Goal: Task Accomplishment & Management: Manage account settings

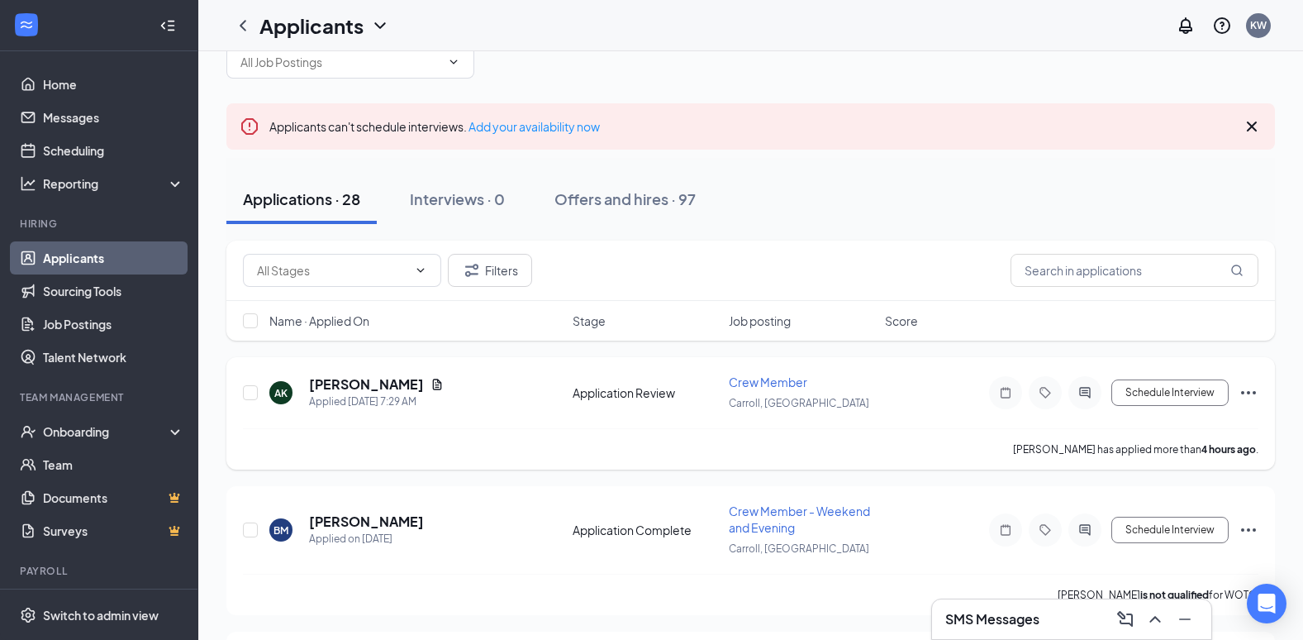
scroll to position [83, 0]
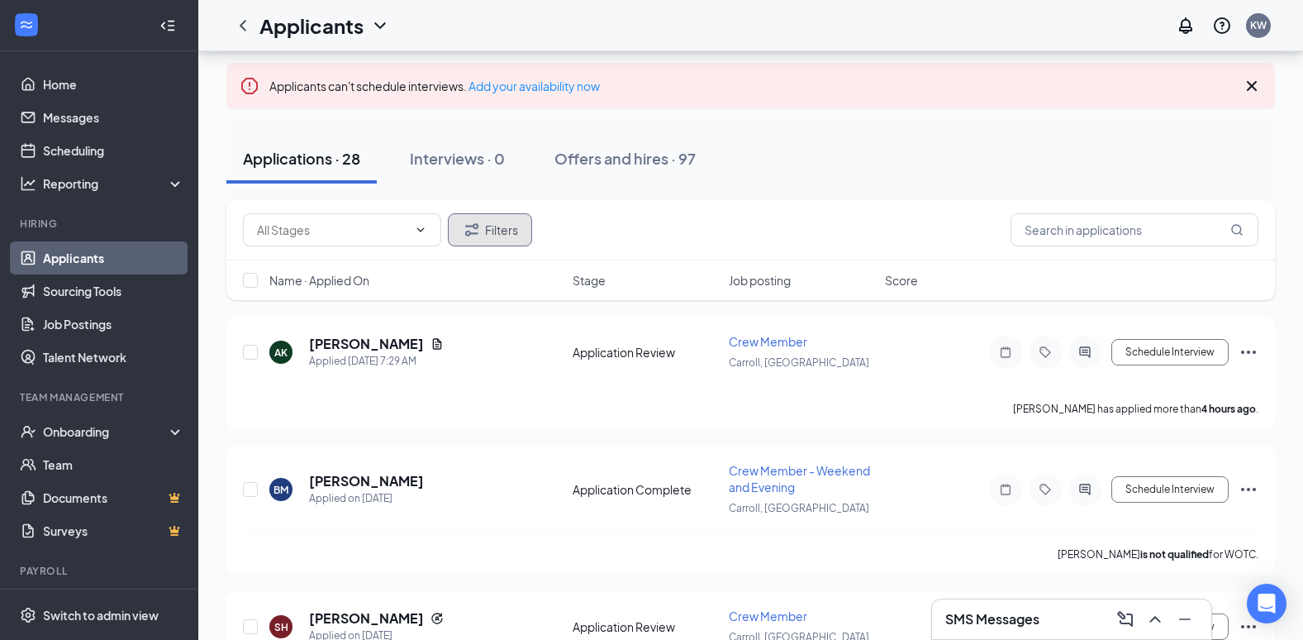
click at [513, 236] on button "Filters" at bounding box center [490, 229] width 84 height 33
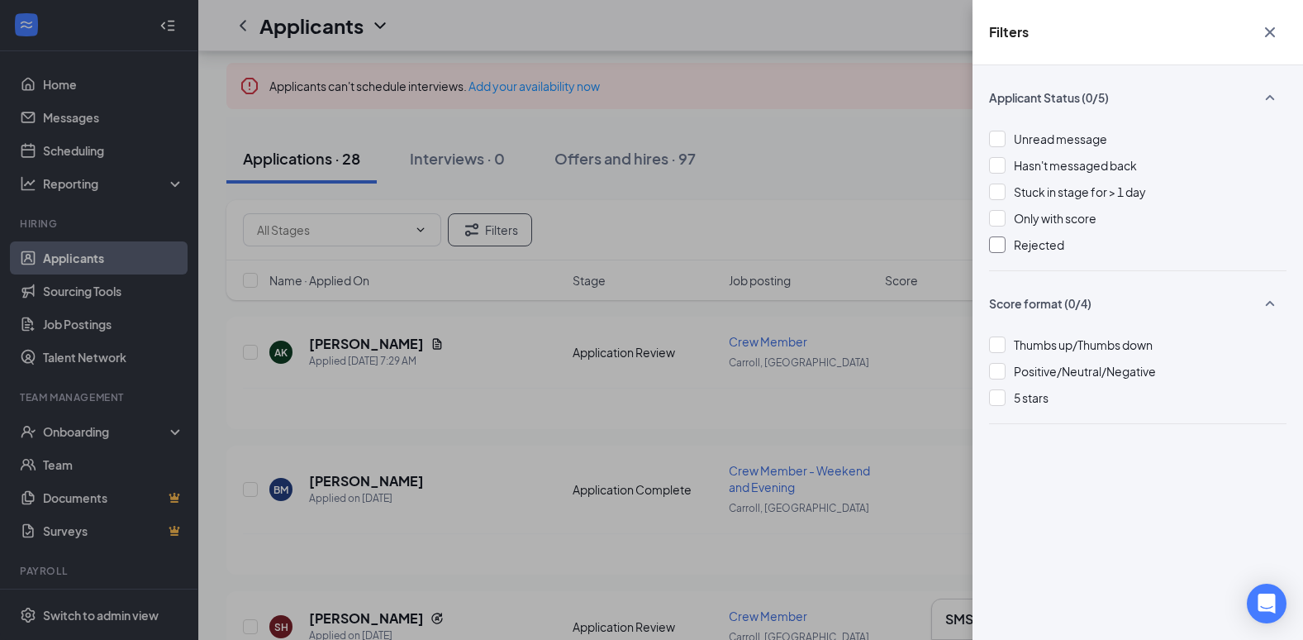
click at [1059, 245] on span "Rejected" at bounding box center [1039, 244] width 50 height 15
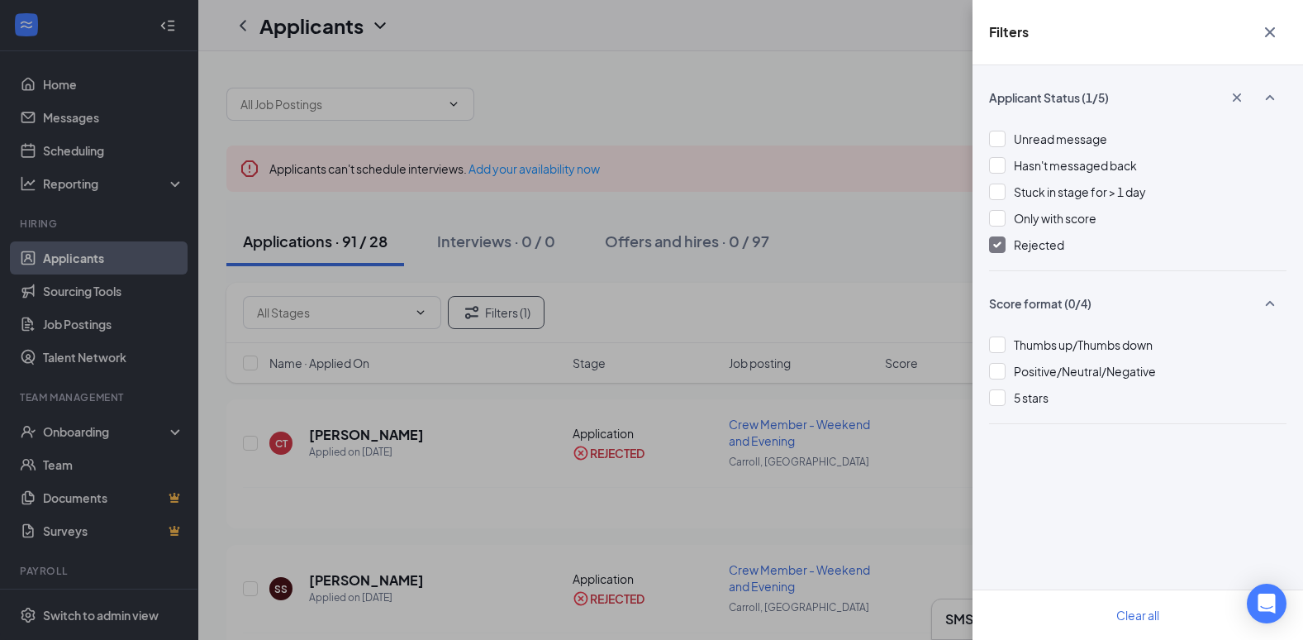
click at [464, 569] on div "Filters Applicant Status (1/5) Unread message Hasn't messaged back Stuck in sta…" at bounding box center [651, 320] width 1303 height 640
click at [349, 434] on div "Filters Applicant Status (1/5) Unread message Hasn't messaged back Stuck in sta…" at bounding box center [651, 320] width 1303 height 640
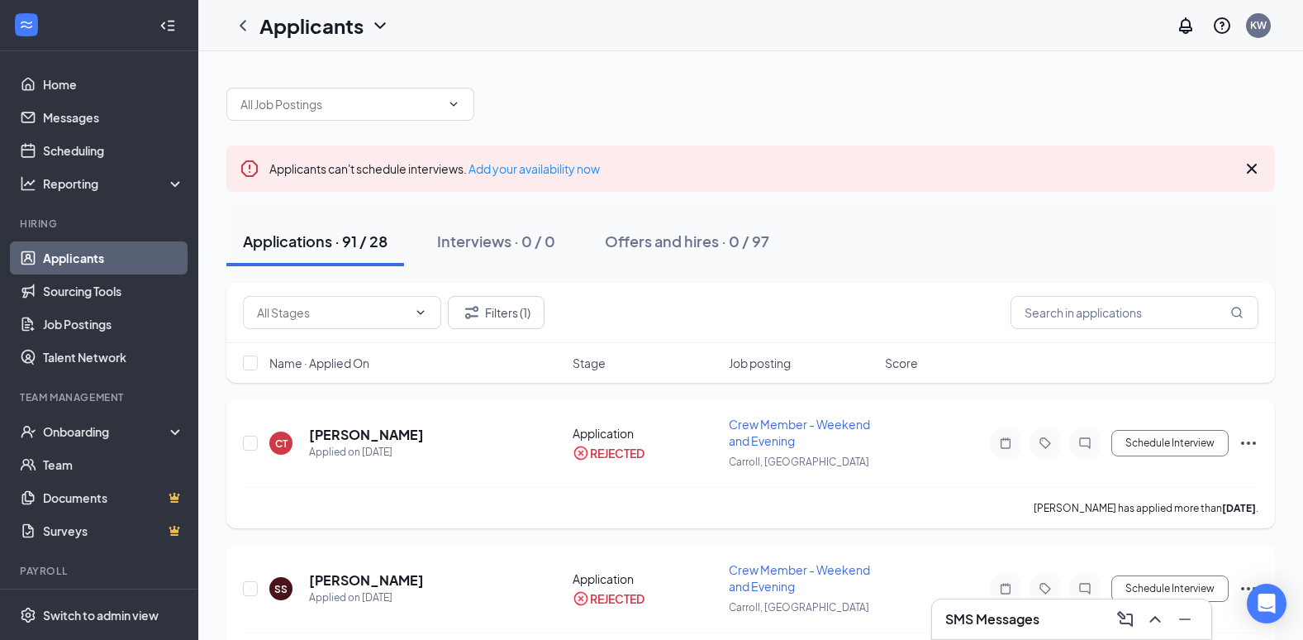
click at [350, 434] on h5 "[PERSON_NAME]" at bounding box center [366, 435] width 115 height 18
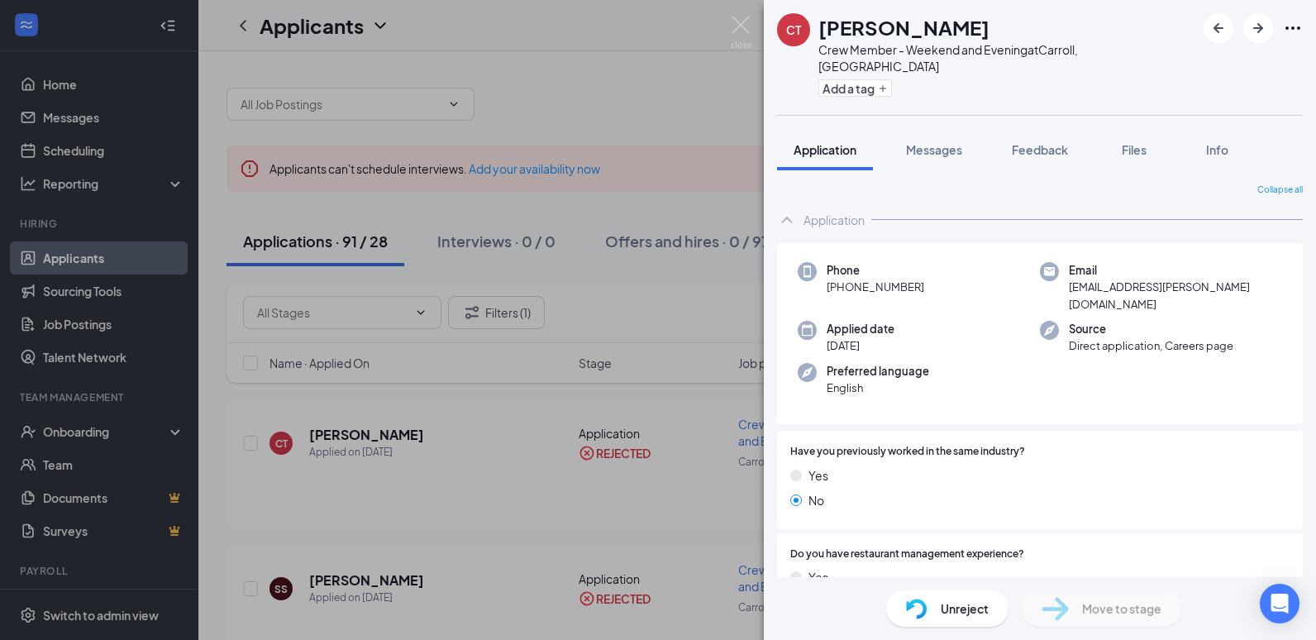
click at [515, 512] on div "CT [PERSON_NAME] Crew Member - Weekend and Evening at [GEOGRAPHIC_DATA], [GEOGR…" at bounding box center [658, 320] width 1316 height 640
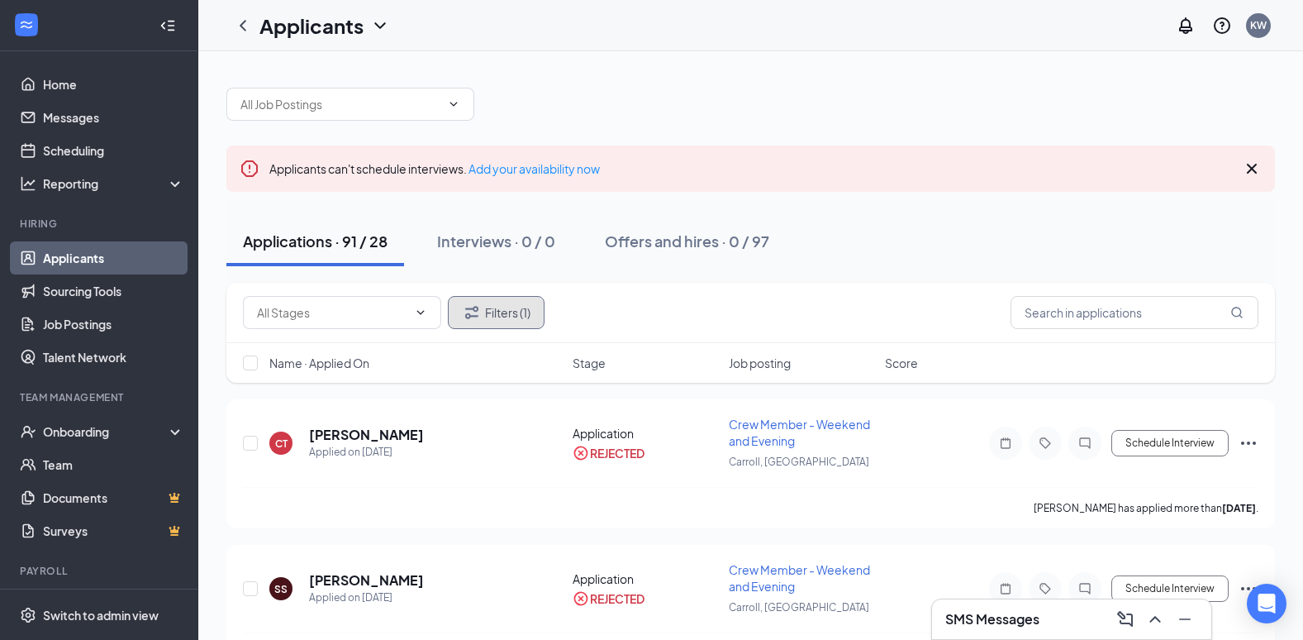
click at [503, 307] on button "Filters (1)" at bounding box center [496, 312] width 97 height 33
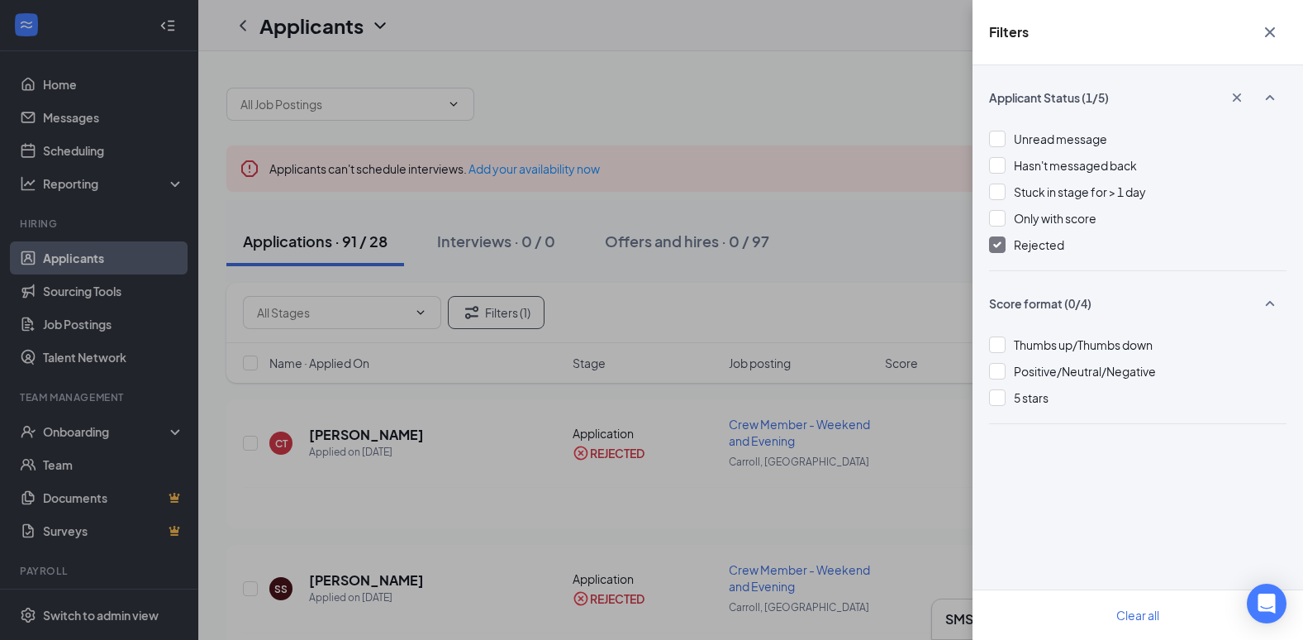
click at [1070, 253] on div "Rejected" at bounding box center [1138, 245] width 298 height 18
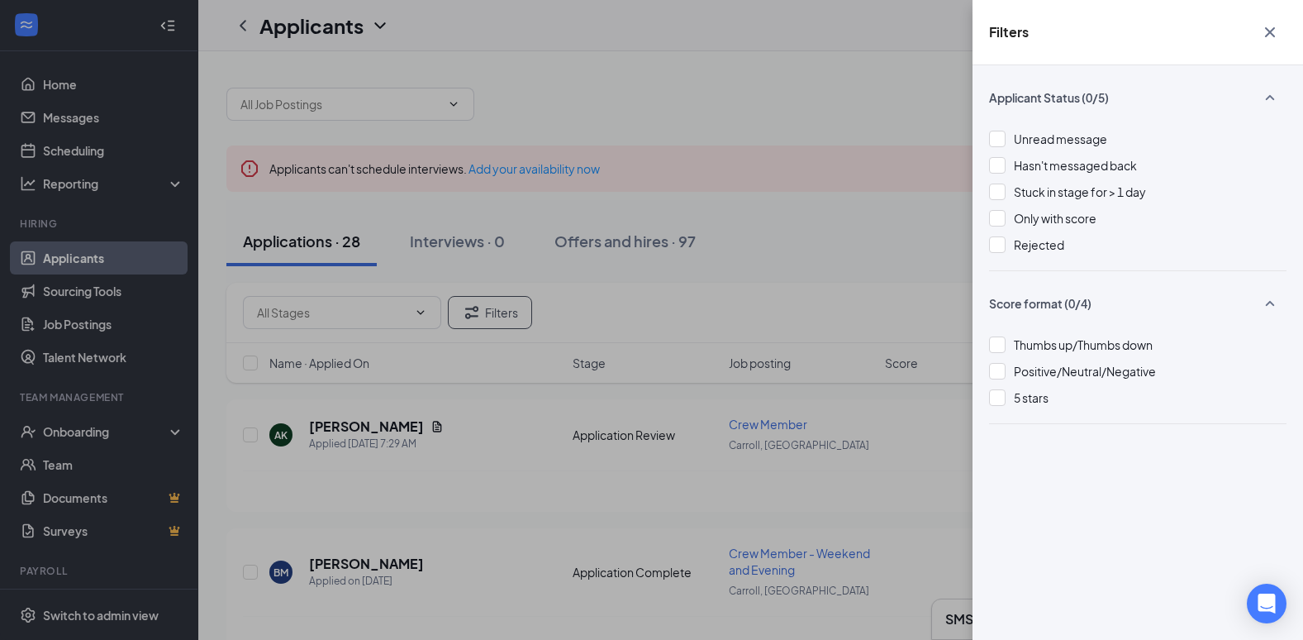
click at [845, 223] on div "Filters Applicant Status (0/5) Unread message Hasn't messaged back Stuck in sta…" at bounding box center [651, 320] width 1303 height 640
click at [531, 410] on div "Filters Applicant Status (0/5) Unread message Hasn't messaged back Stuck in sta…" at bounding box center [651, 320] width 1303 height 640
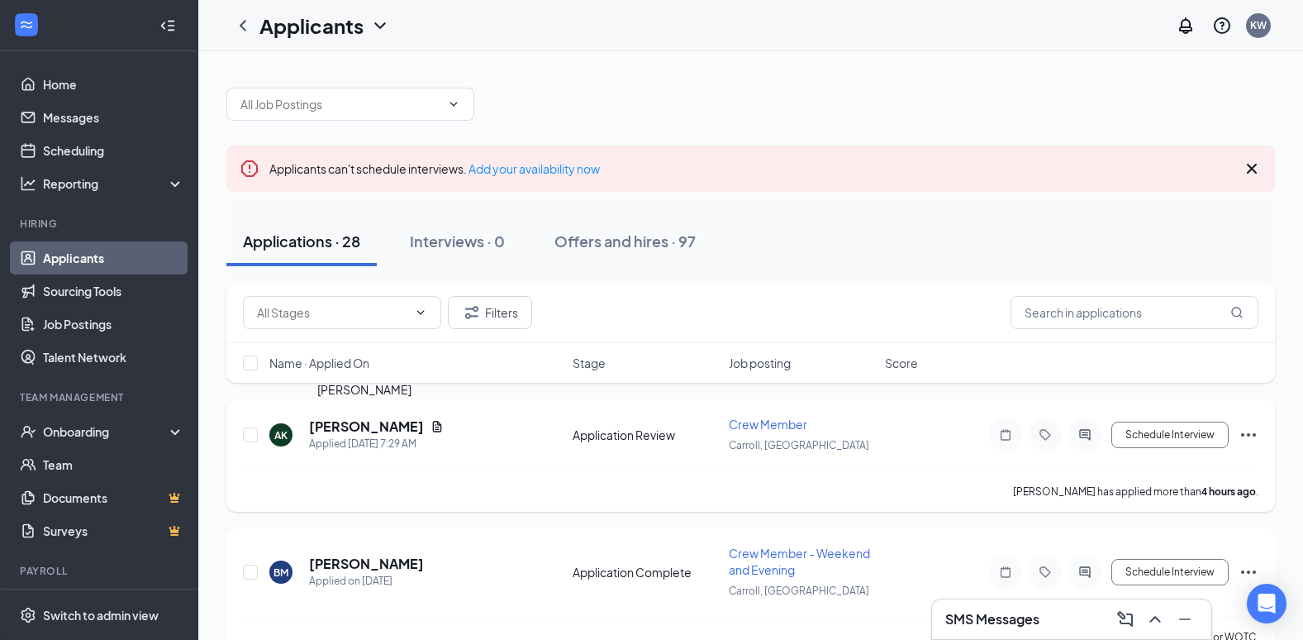
click at [352, 426] on h5 "[PERSON_NAME]" at bounding box center [366, 426] width 115 height 18
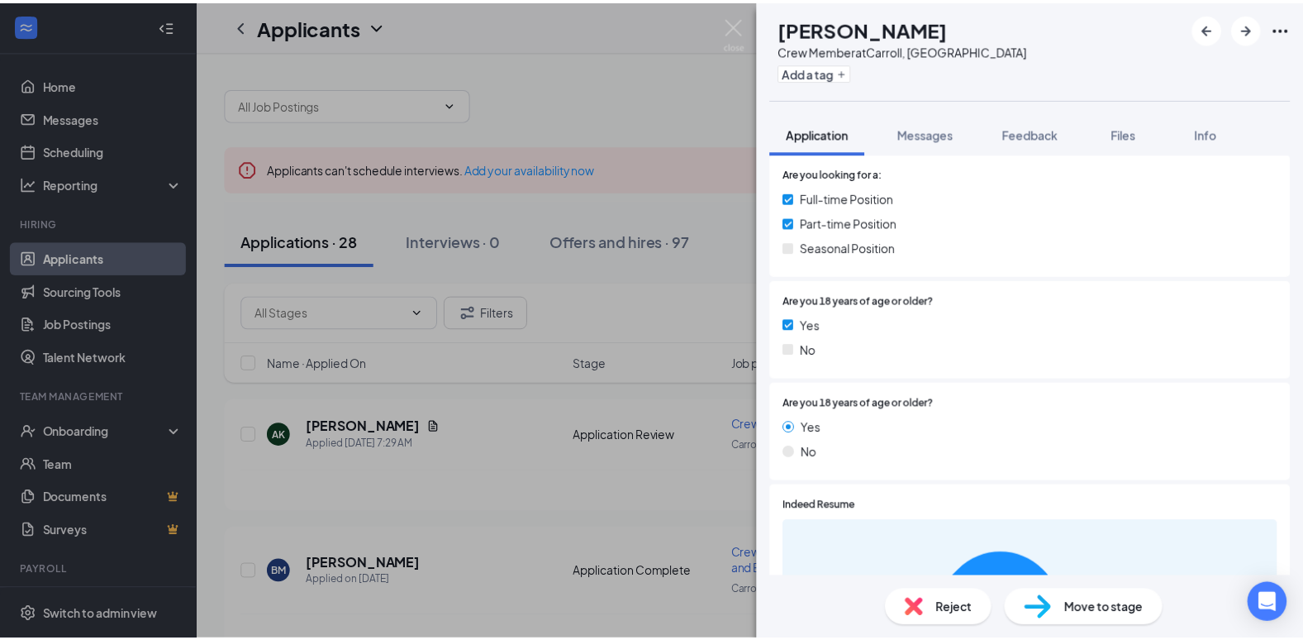
scroll to position [413, 0]
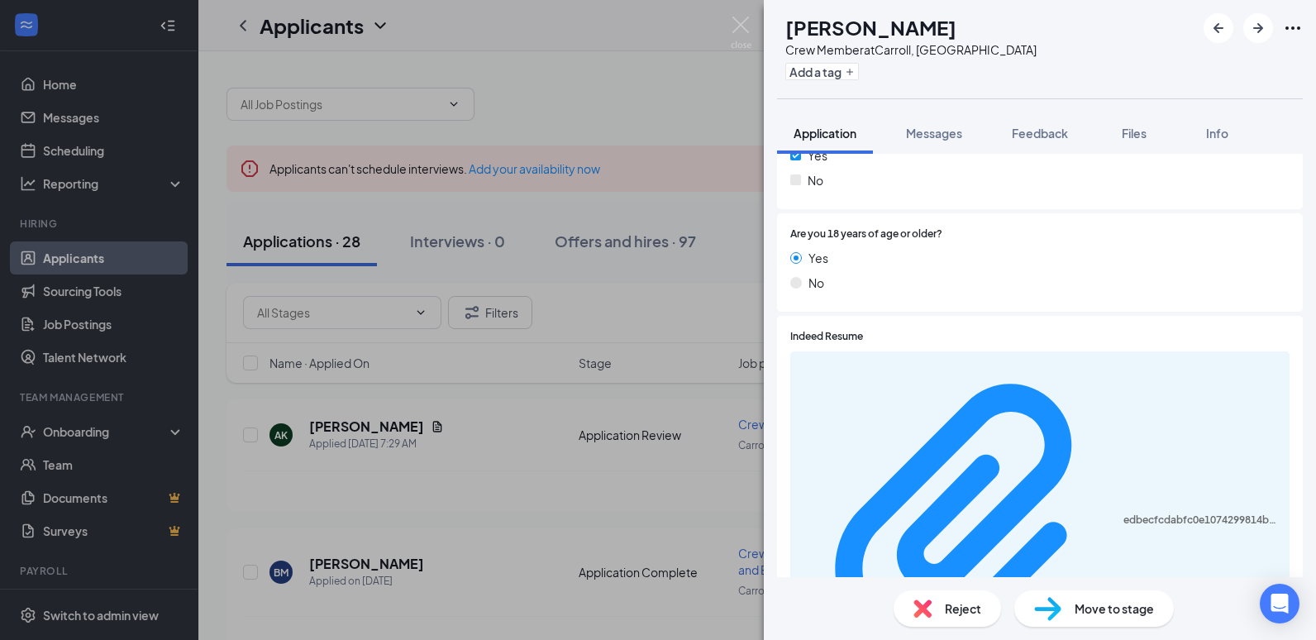
click at [838, 360] on div "edbecfcdabfc0e1074299814b0fc7617.pdf" at bounding box center [1039, 521] width 499 height 340
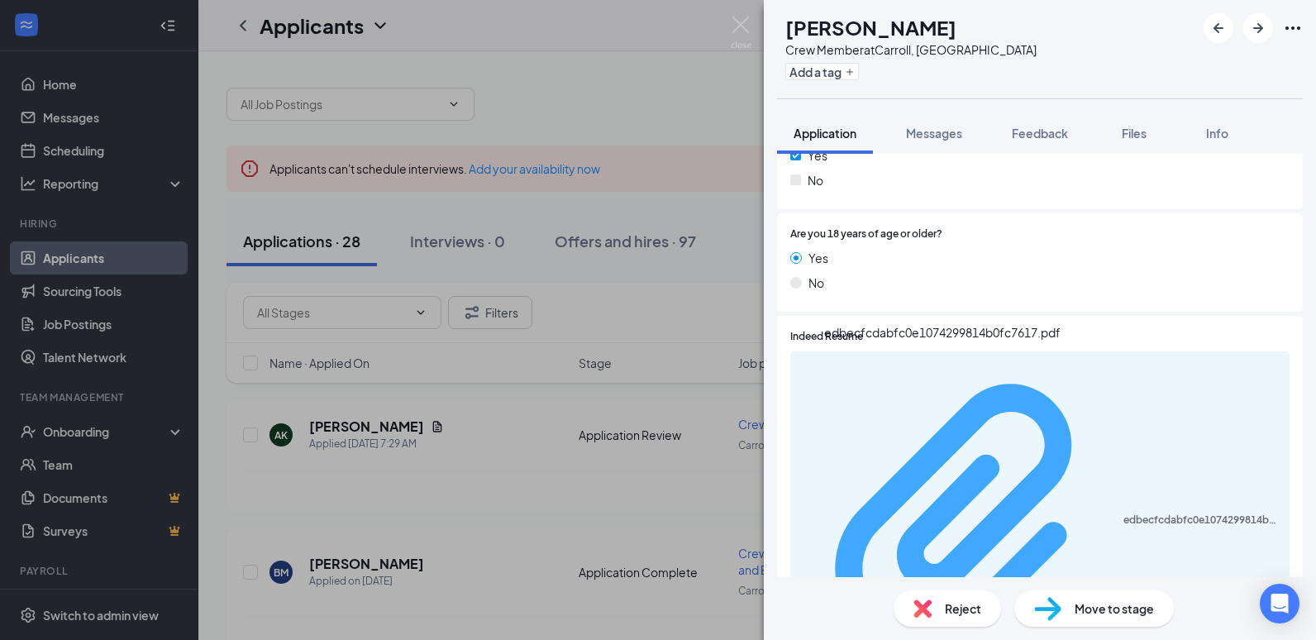
click at [1123, 513] on div "edbecfcdabfc0e1074299814b0fc7617.pdf" at bounding box center [1201, 519] width 156 height 13
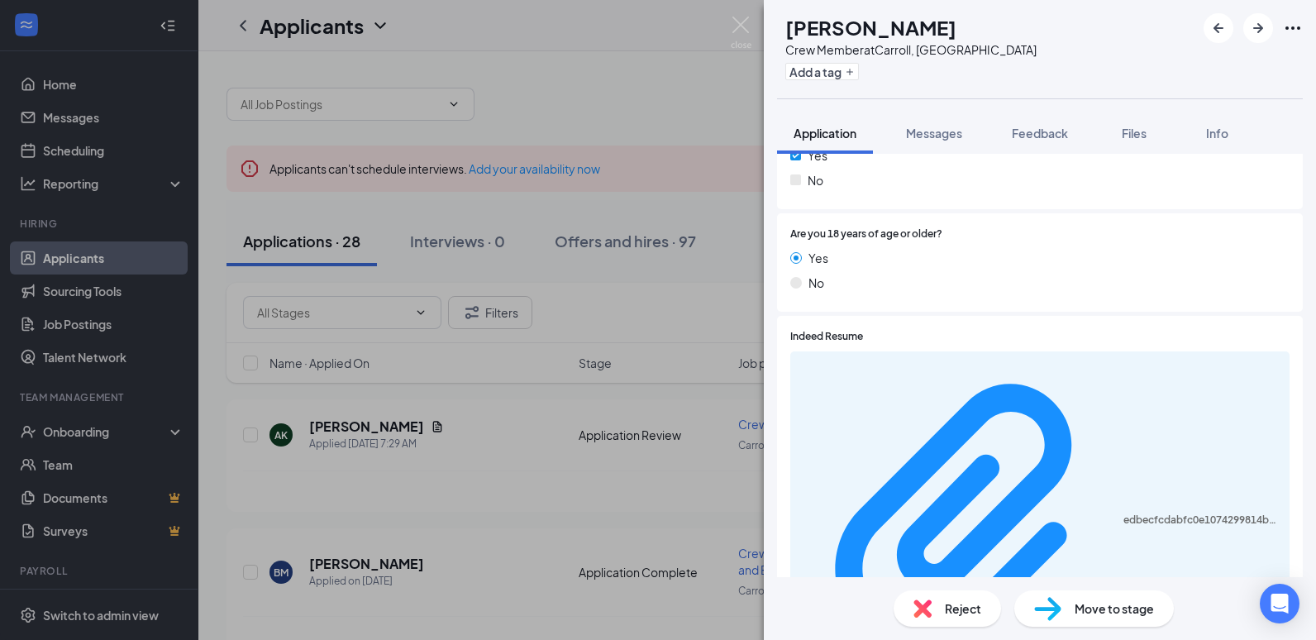
click at [492, 421] on div "AK [PERSON_NAME] Crew Member at [GEOGRAPHIC_DATA], [GEOGRAPHIC_DATA] Add a tag …" at bounding box center [658, 320] width 1316 height 640
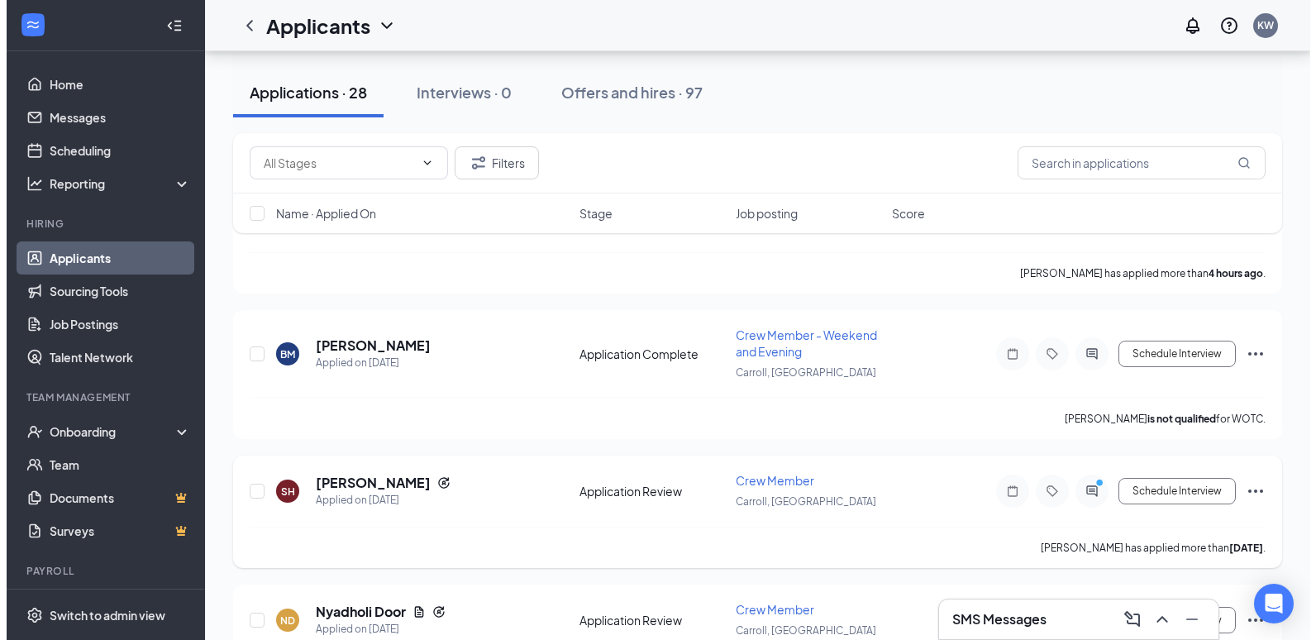
scroll to position [248, 0]
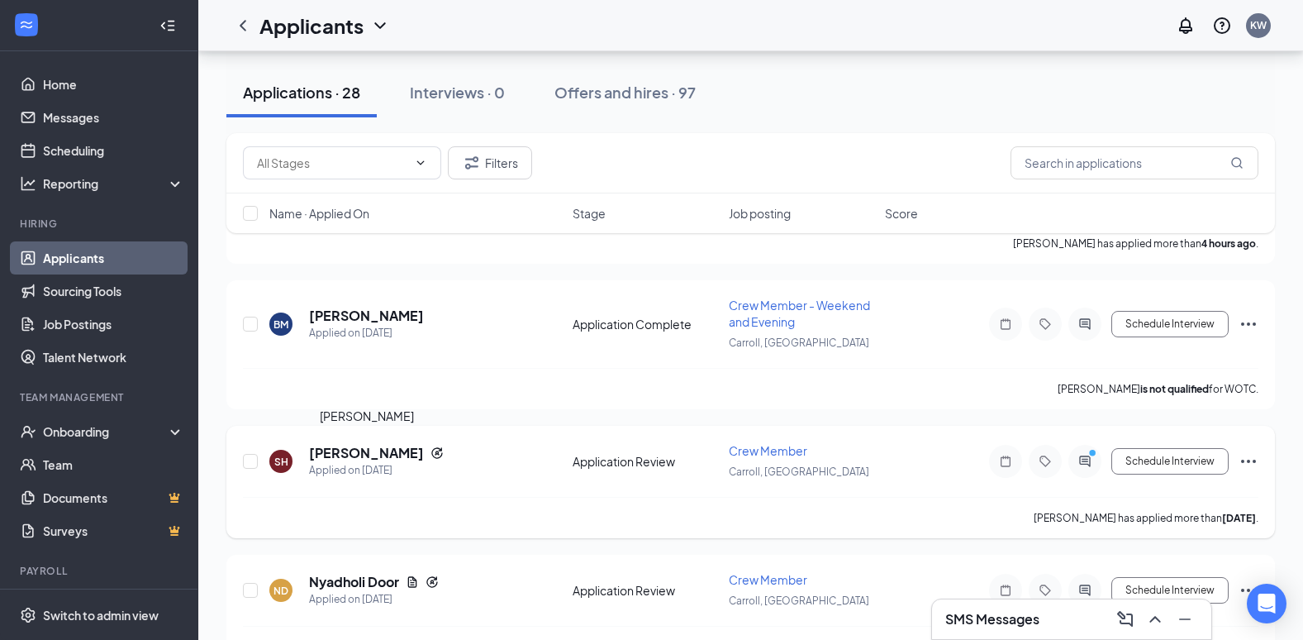
click at [421, 456] on h5 "[PERSON_NAME]" at bounding box center [366, 453] width 115 height 18
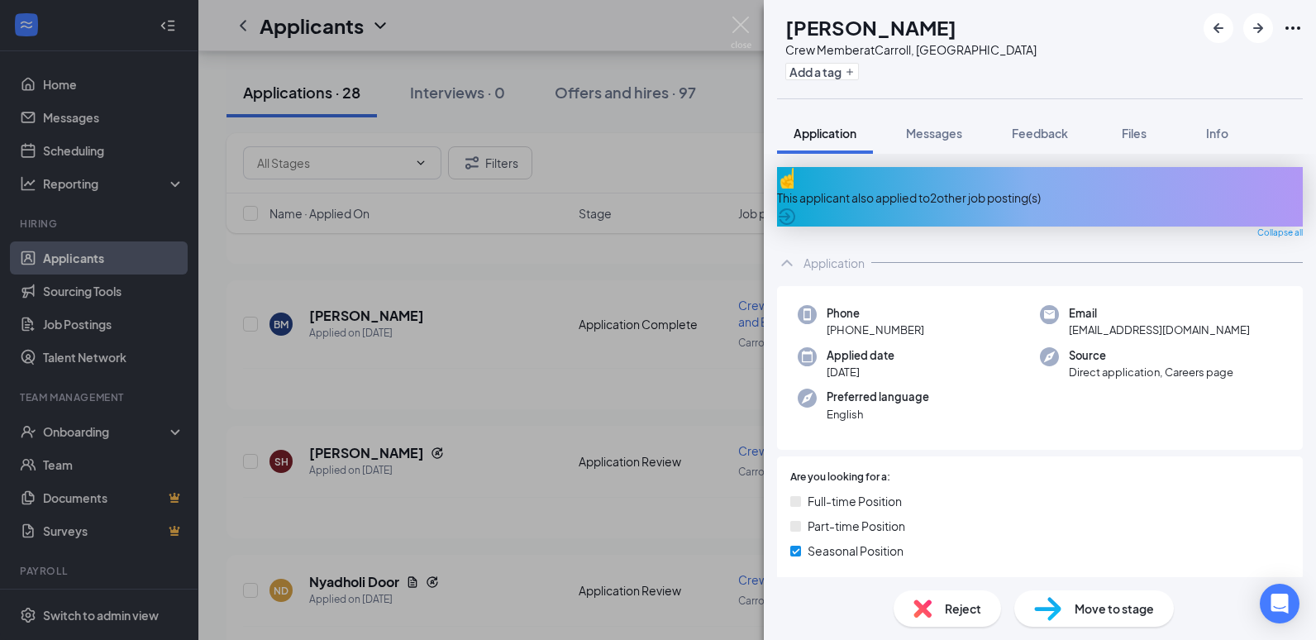
click at [663, 407] on div "SH Sophie Hoevelkamp Crew Member at Carroll, IA Add a tag Application Messages …" at bounding box center [658, 320] width 1316 height 640
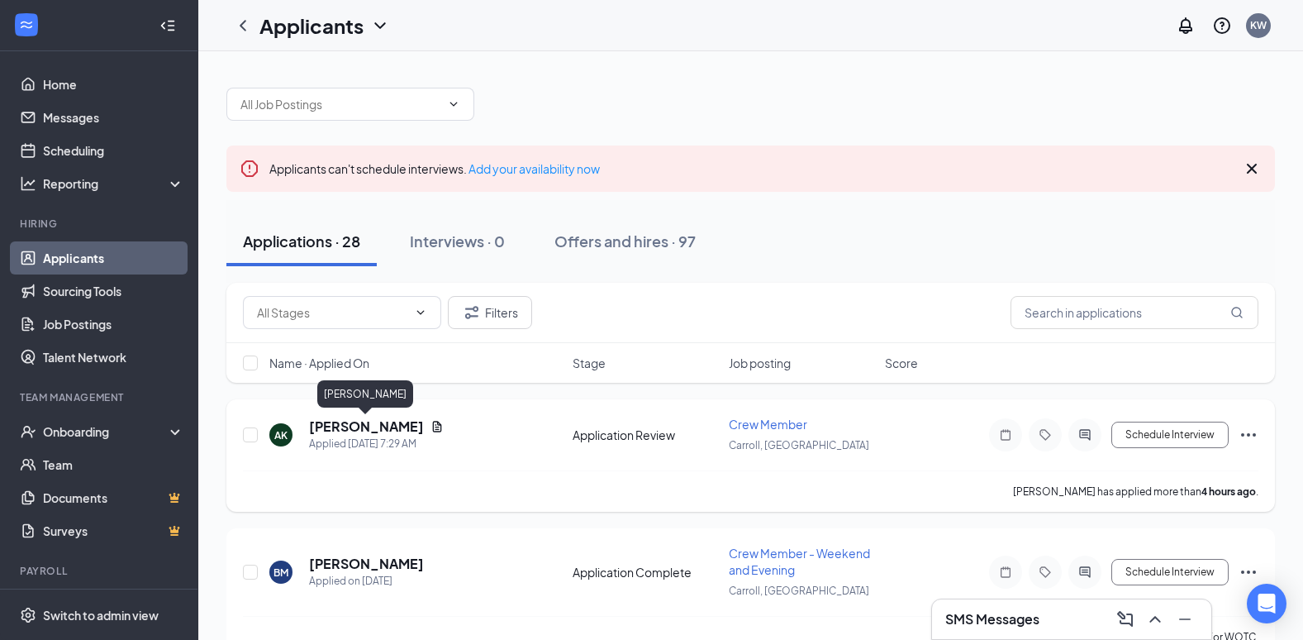
click at [355, 435] on h5 "[PERSON_NAME]" at bounding box center [366, 426] width 115 height 18
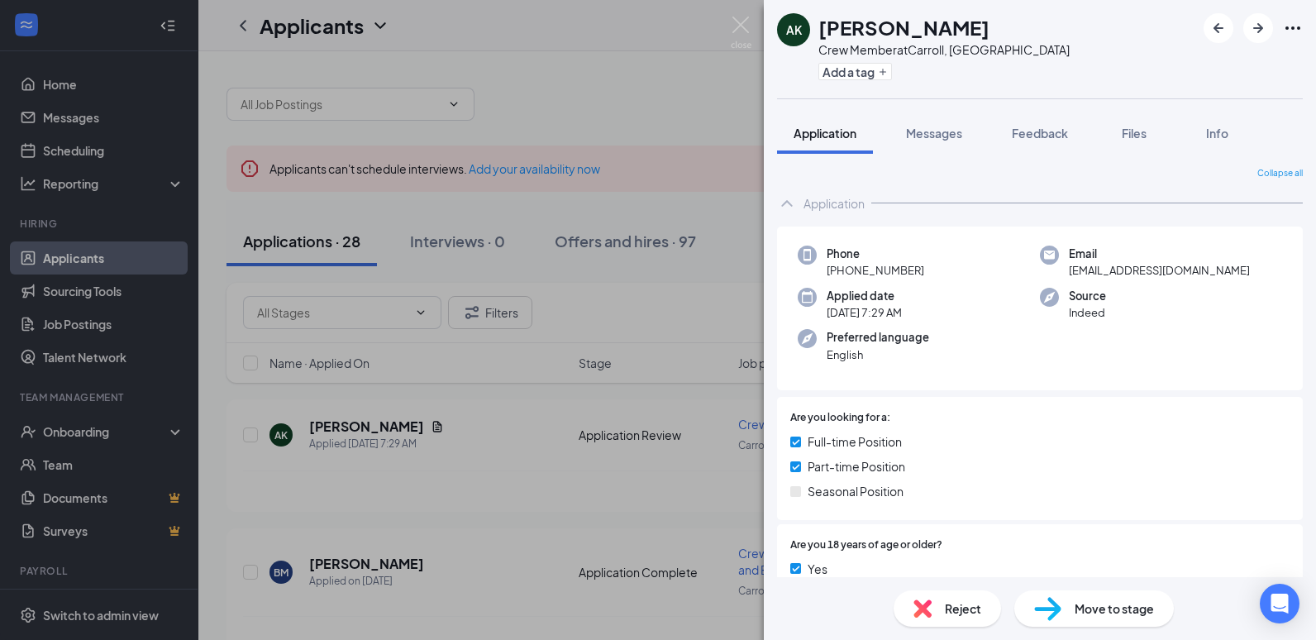
click at [493, 458] on div "AK [PERSON_NAME] Crew Member at [GEOGRAPHIC_DATA], [GEOGRAPHIC_DATA] Add a tag …" at bounding box center [658, 320] width 1316 height 640
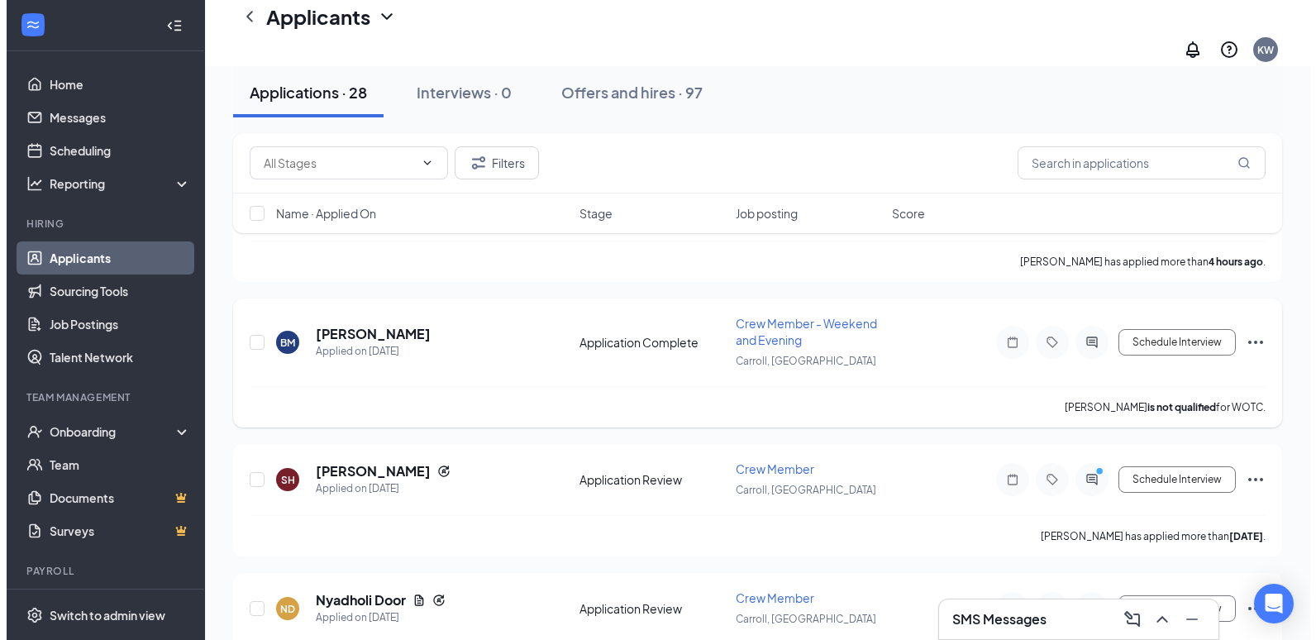
scroll to position [248, 0]
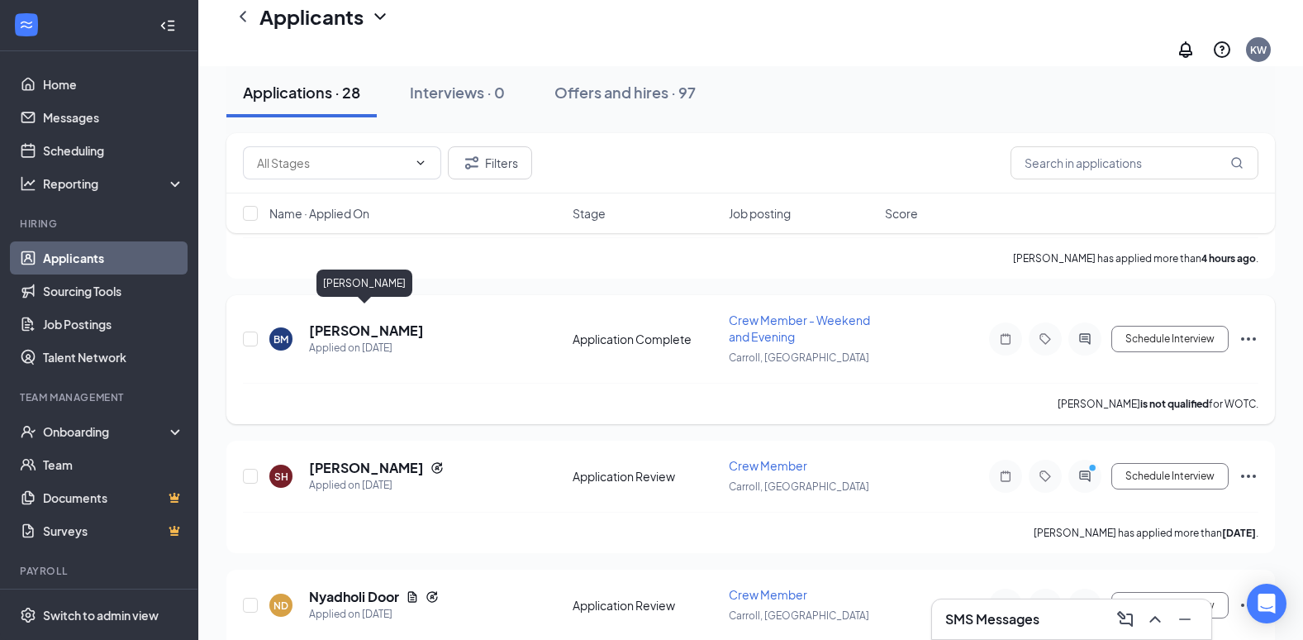
click at [390, 321] on h5 "[PERSON_NAME]" at bounding box center [366, 330] width 115 height 18
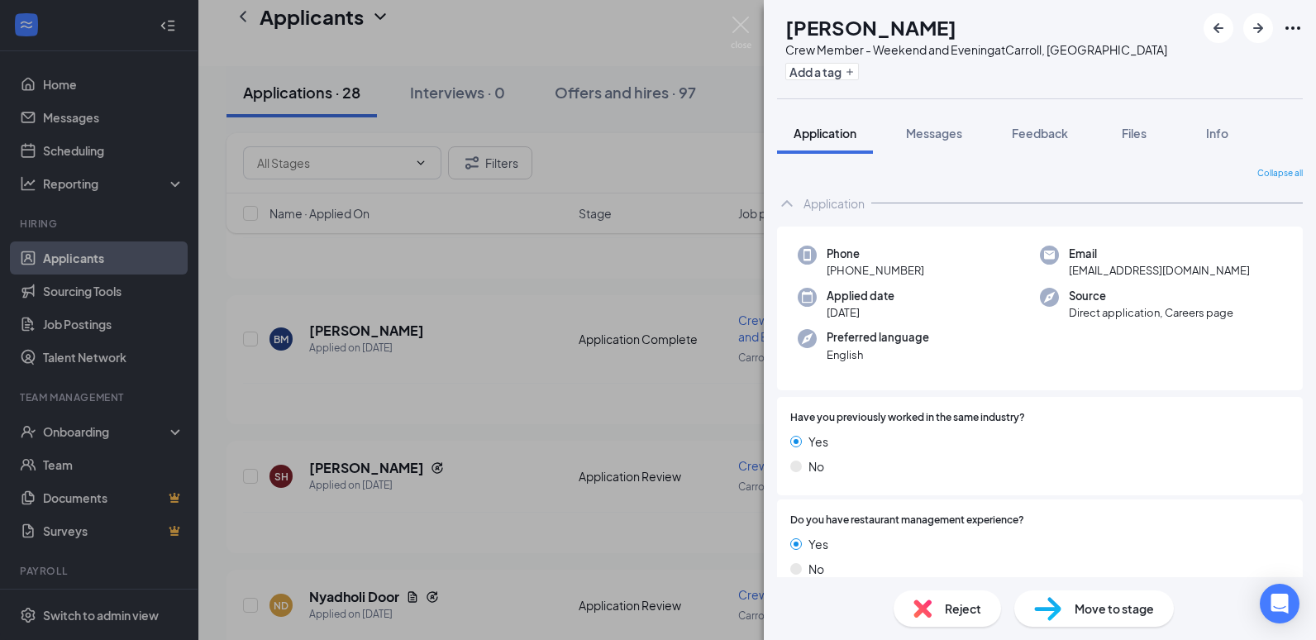
click at [498, 372] on div "BM [PERSON_NAME] Crew Member - Weekend and Evening at [GEOGRAPHIC_DATA], [GEOGR…" at bounding box center [658, 320] width 1316 height 640
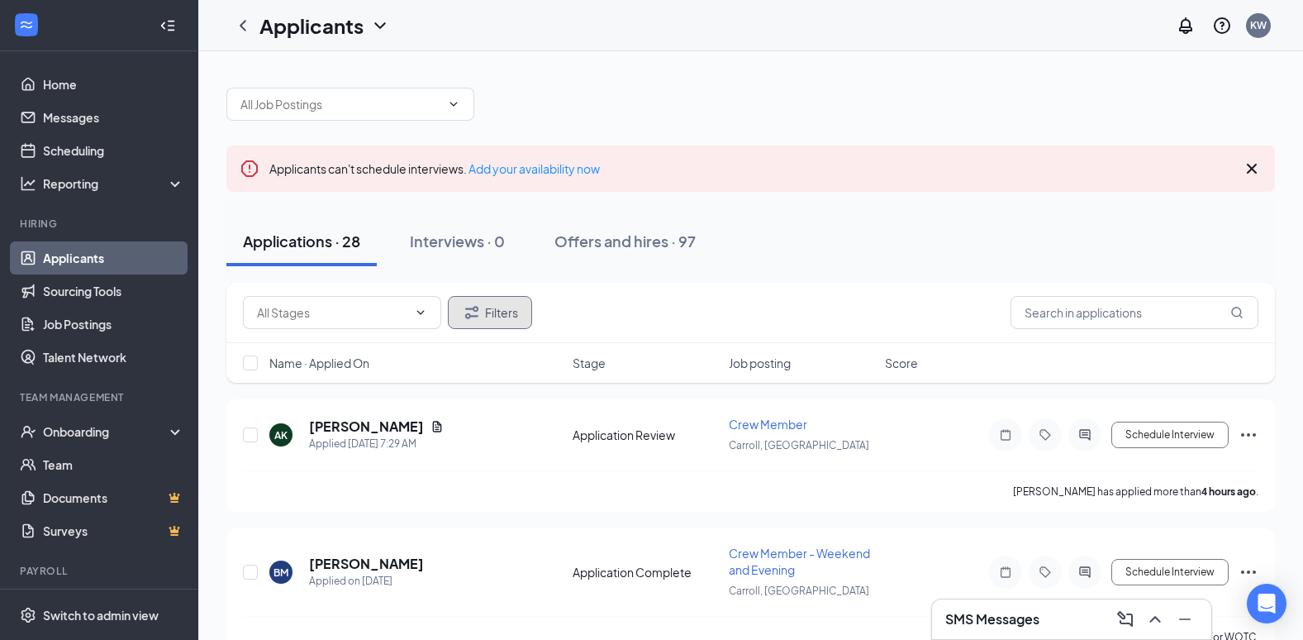
click at [502, 307] on button "Filters" at bounding box center [490, 312] width 84 height 33
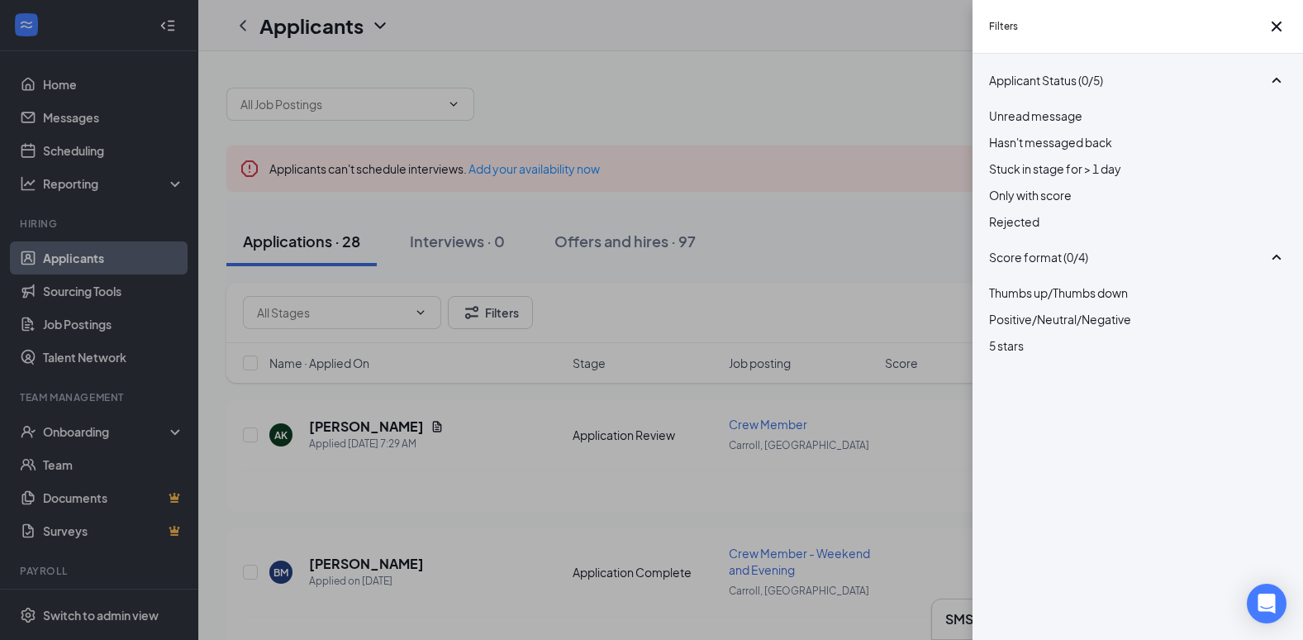
click at [1040, 229] on span "Rejected" at bounding box center [1014, 221] width 50 height 15
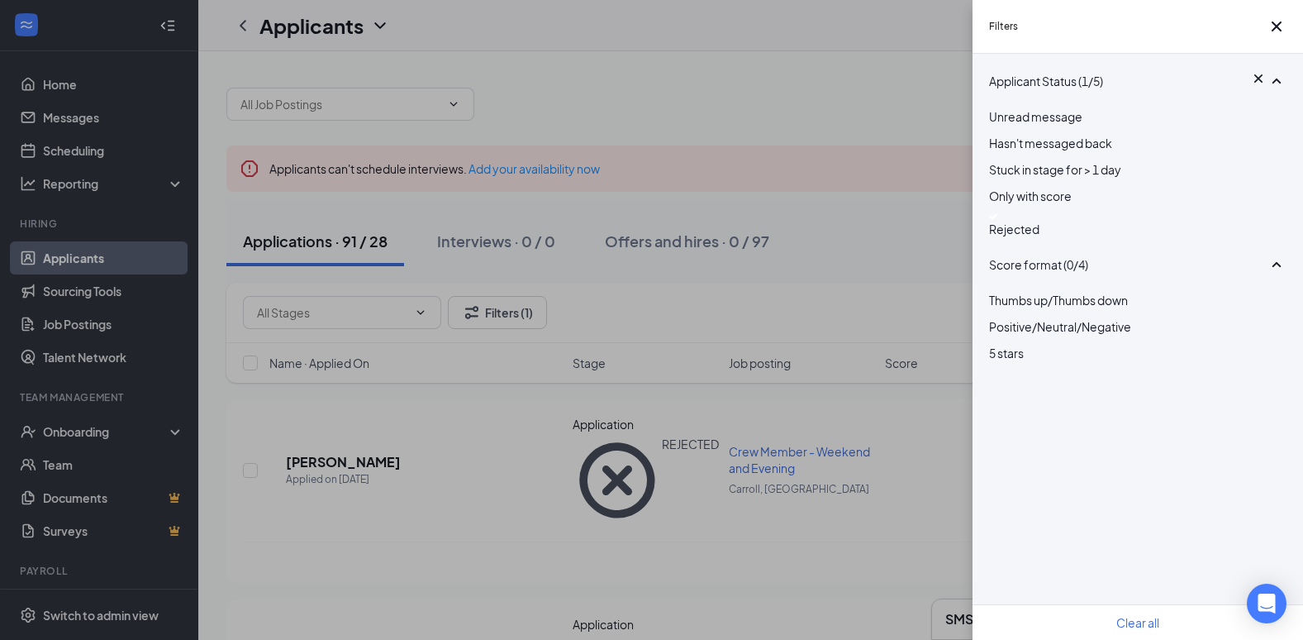
click at [807, 274] on div "Filters Applicant Status (1/5) Unread message Hasn't messaged back Stuck in sta…" at bounding box center [651, 320] width 1303 height 640
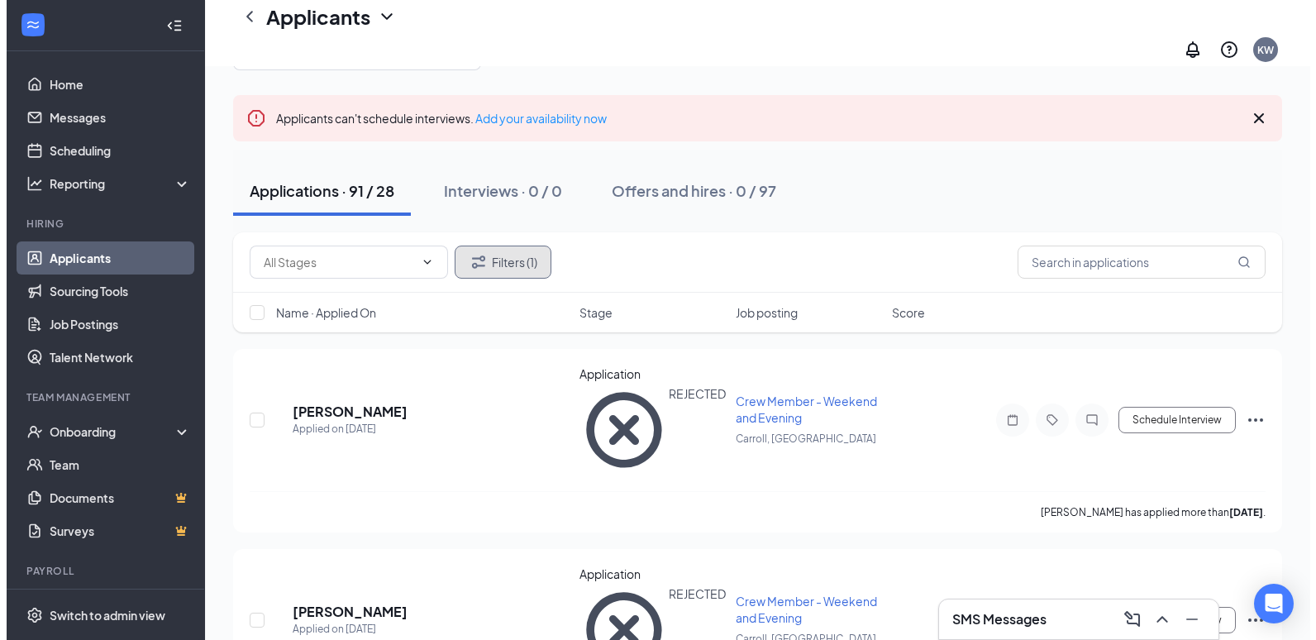
scroll to position [165, 0]
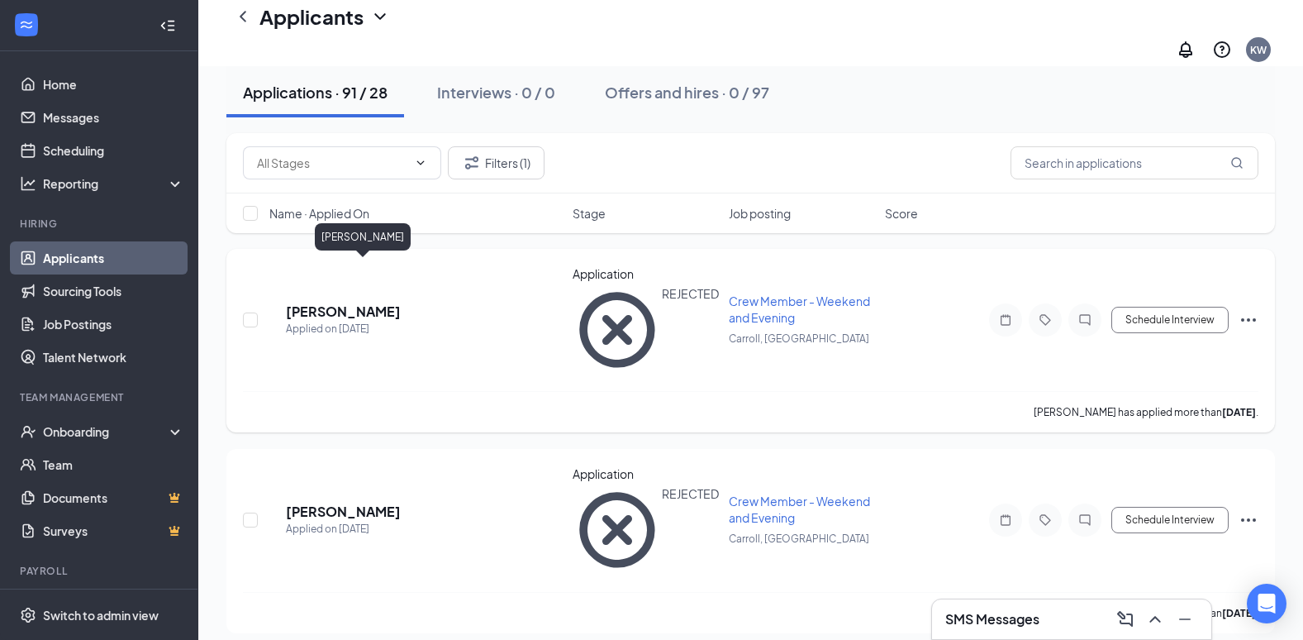
click at [388, 302] on h5 "[PERSON_NAME]" at bounding box center [343, 311] width 115 height 18
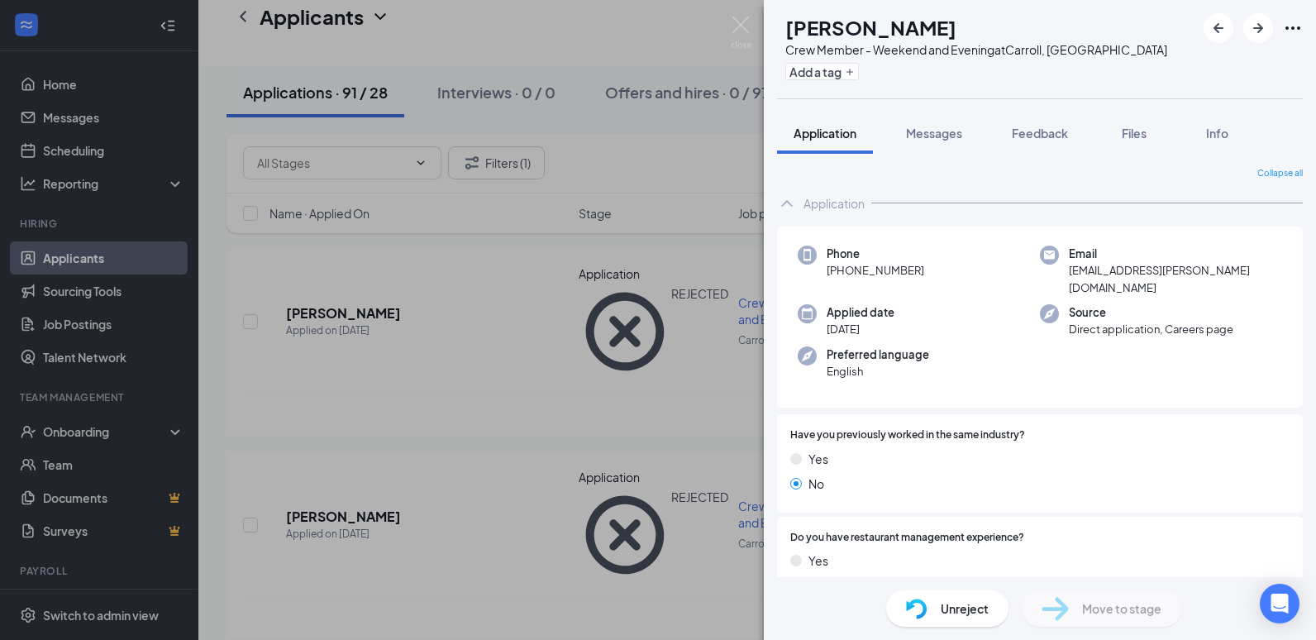
click at [443, 326] on div "CT [PERSON_NAME] Crew Member - Weekend and Evening at [GEOGRAPHIC_DATA], [GEOGR…" at bounding box center [658, 320] width 1316 height 640
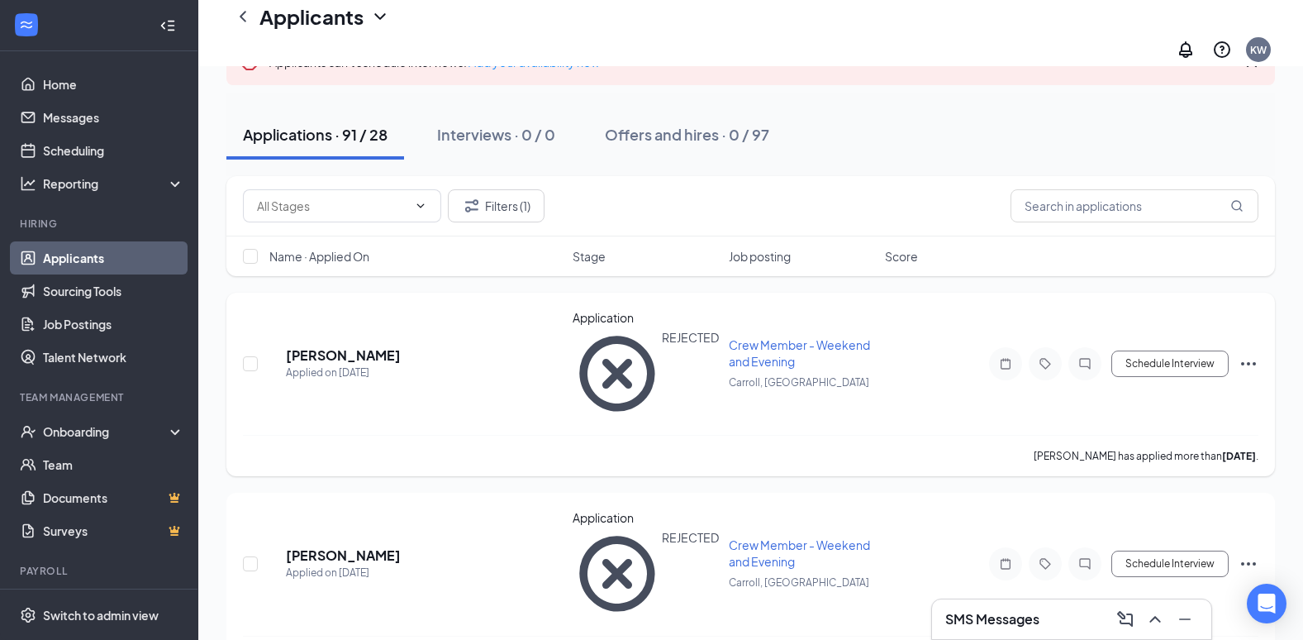
scroll to position [83, 0]
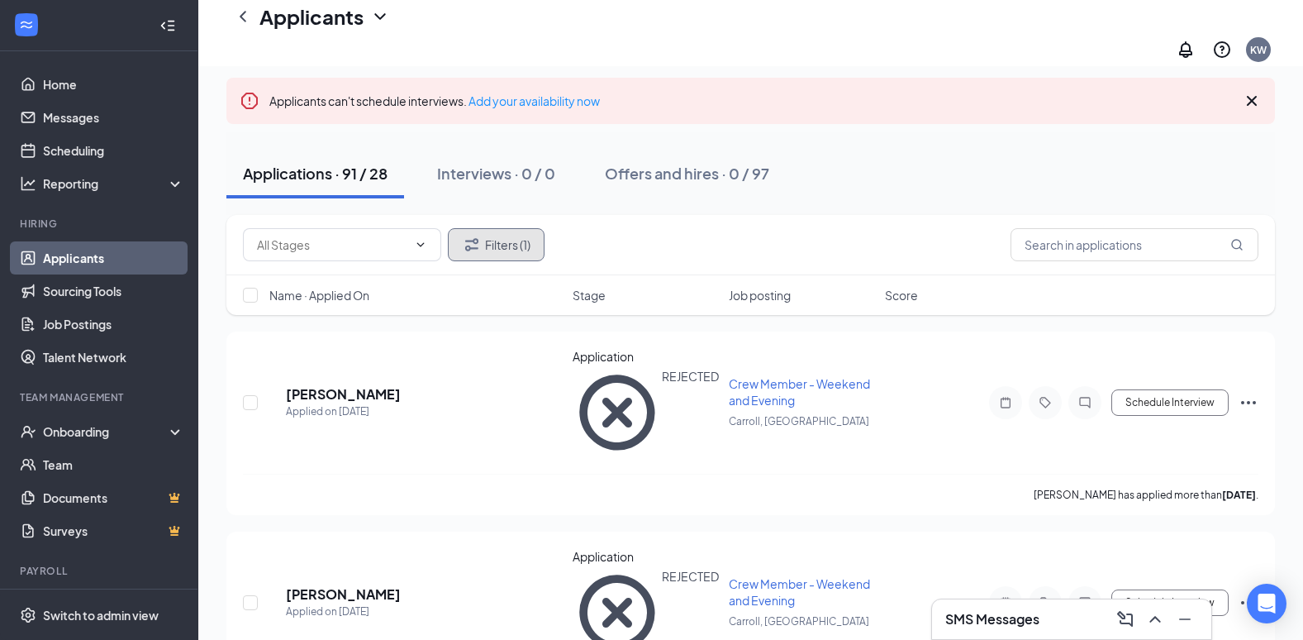
click at [498, 228] on button "Filters (1)" at bounding box center [496, 244] width 97 height 33
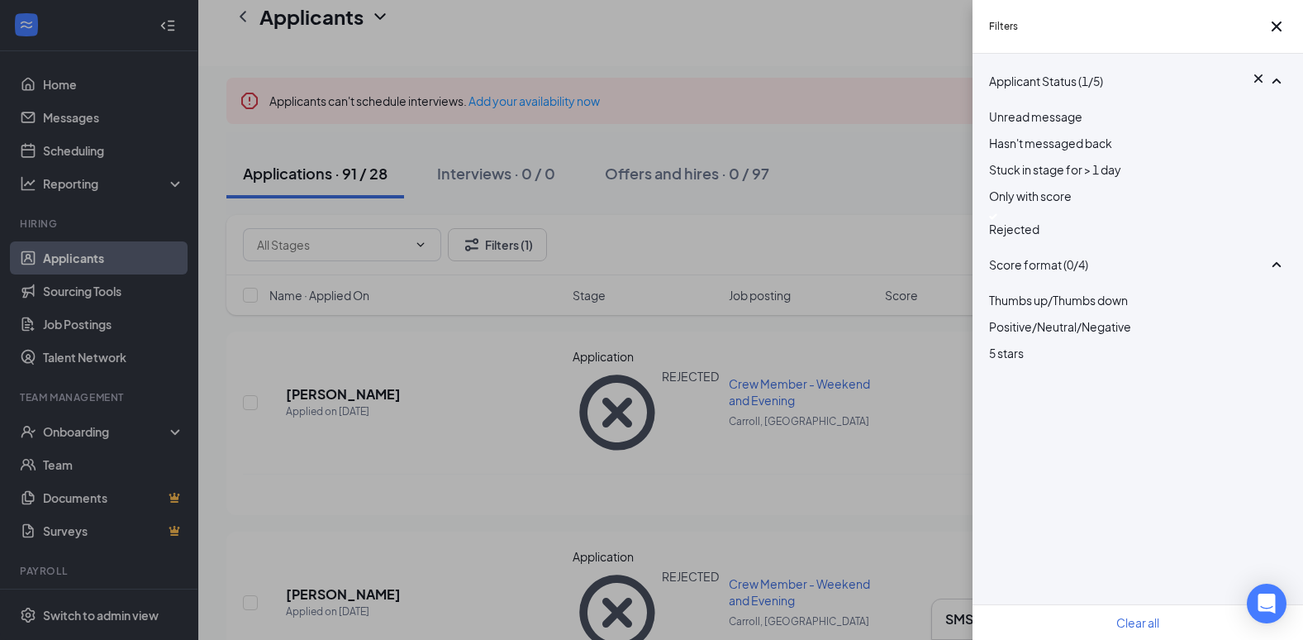
click at [1038, 236] on span "Rejected" at bounding box center [1014, 228] width 50 height 15
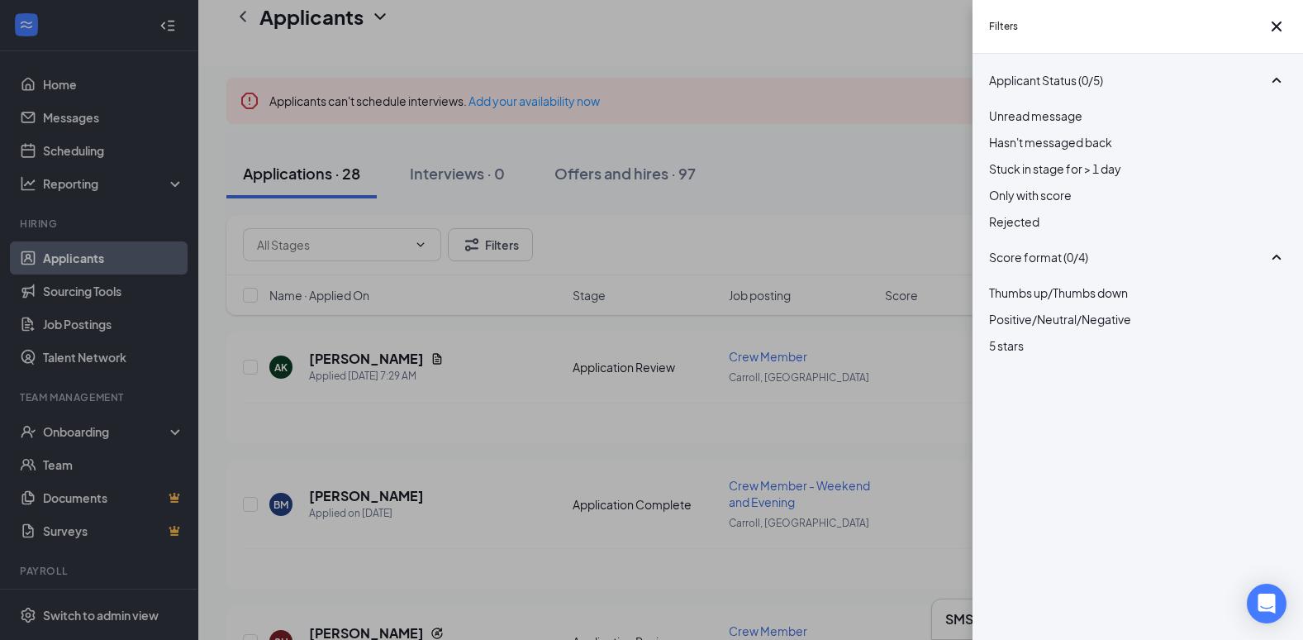
click at [887, 199] on div "Filters Applicant Status (0/5) Unread message Hasn't messaged back Stuck in sta…" at bounding box center [651, 320] width 1303 height 640
click at [885, 200] on div "Filters Applicant Status (0/5) Unread message Hasn't messaged back Stuck in sta…" at bounding box center [651, 320] width 1303 height 640
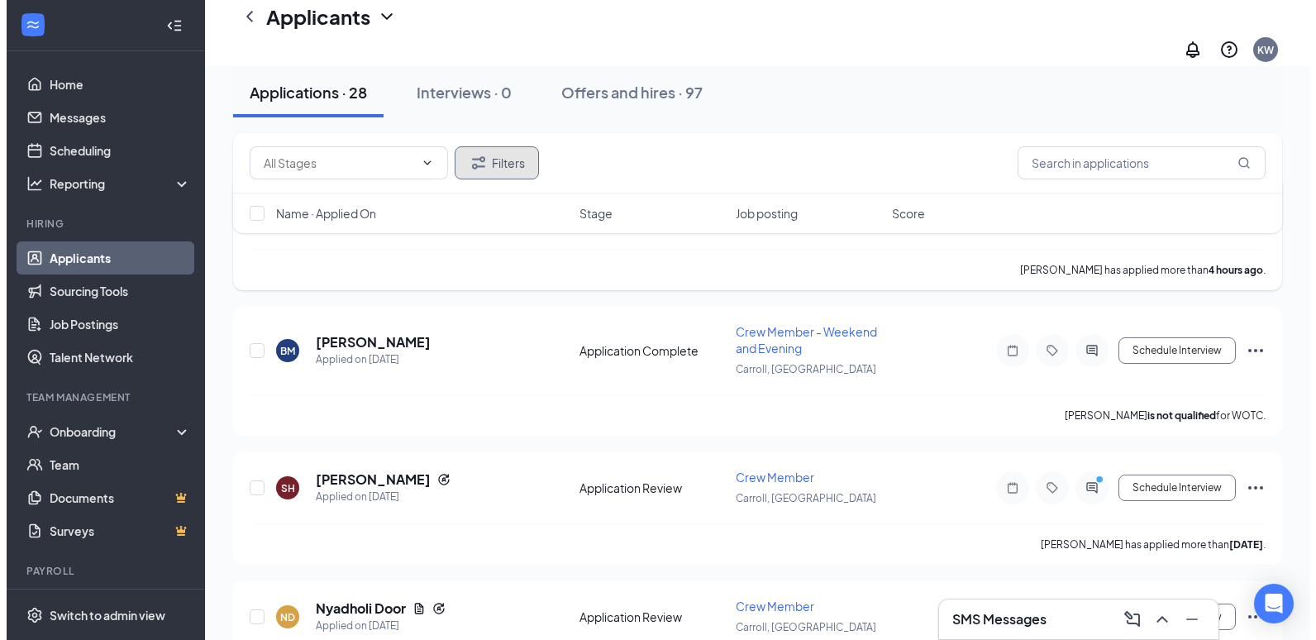
scroll to position [83, 0]
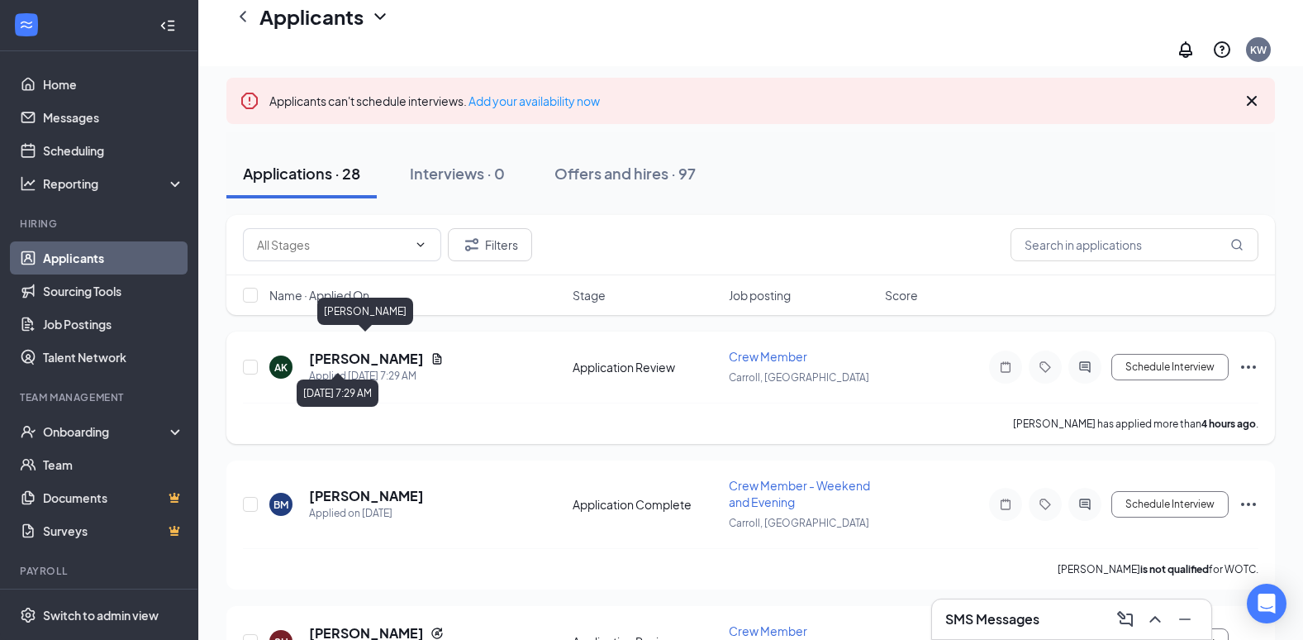
click at [368, 350] on h5 "[PERSON_NAME]" at bounding box center [366, 359] width 115 height 18
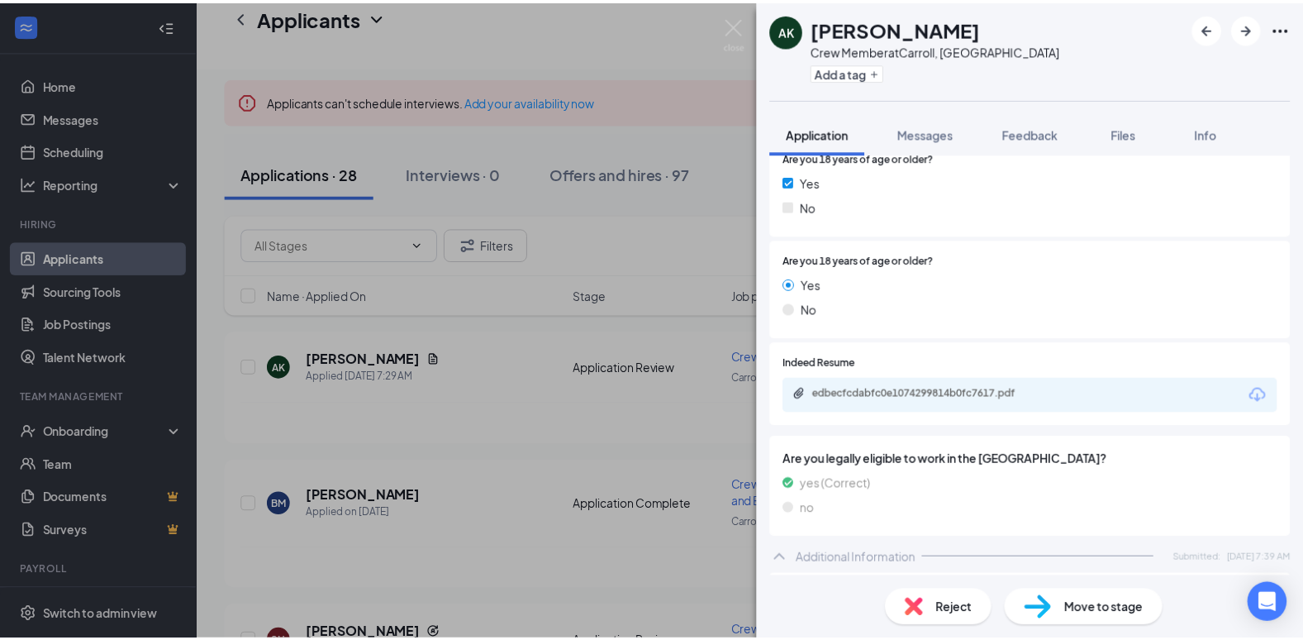
scroll to position [385, 0]
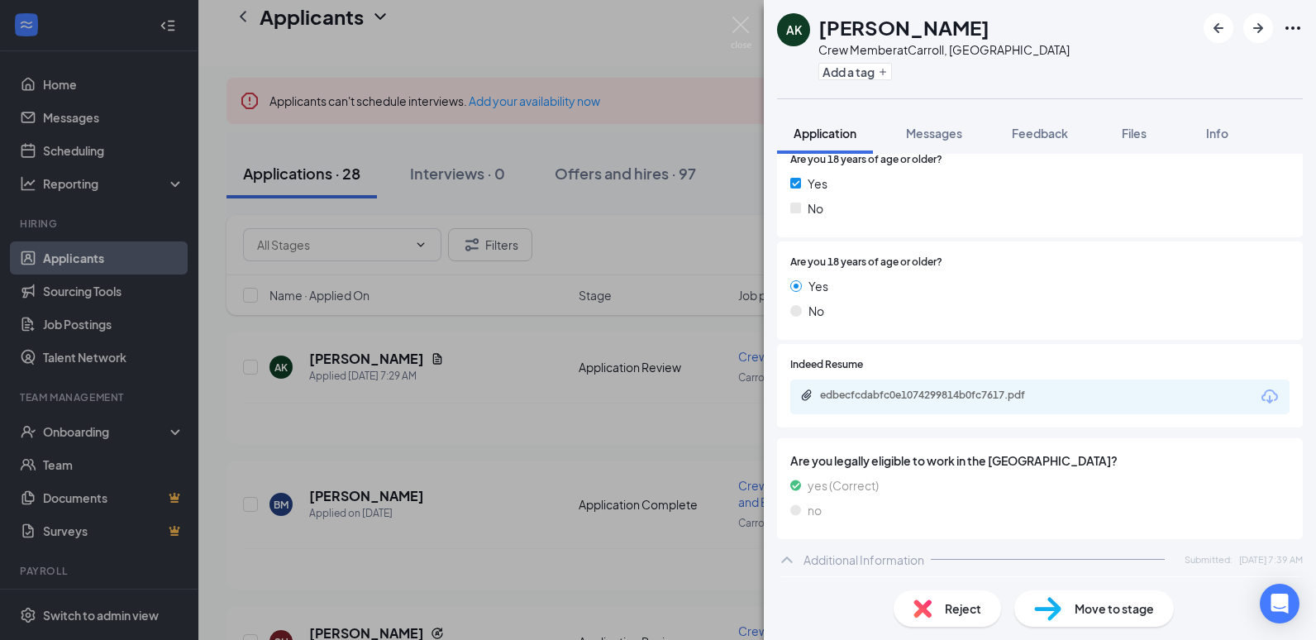
click at [941, 385] on div "edbecfcdabfc0e1074299814b0fc7617.pdf" at bounding box center [1039, 396] width 499 height 35
click at [940, 392] on div "edbecfcdabfc0e1074299814b0fc7617.pdf" at bounding box center [935, 394] width 231 height 13
click at [356, 324] on div "AK [PERSON_NAME] Crew Member at [GEOGRAPHIC_DATA], [GEOGRAPHIC_DATA] Add a tag …" at bounding box center [658, 320] width 1316 height 640
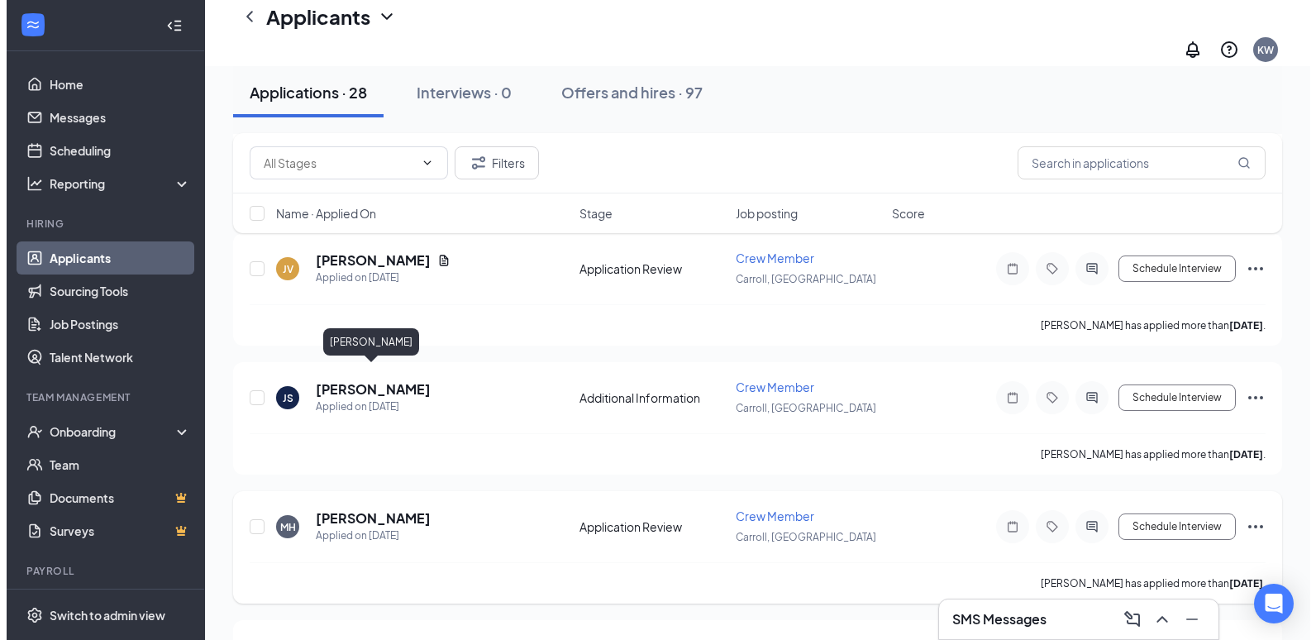
scroll to position [744, 0]
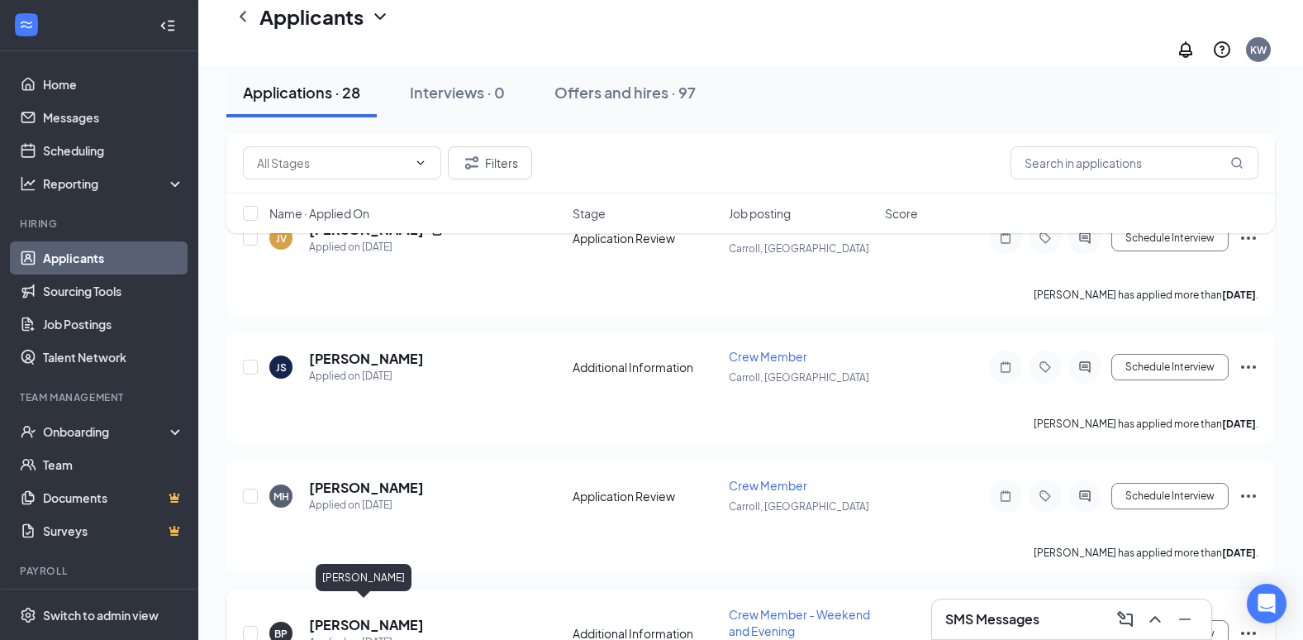
click at [330, 616] on h5 "[PERSON_NAME]" at bounding box center [366, 625] width 115 height 18
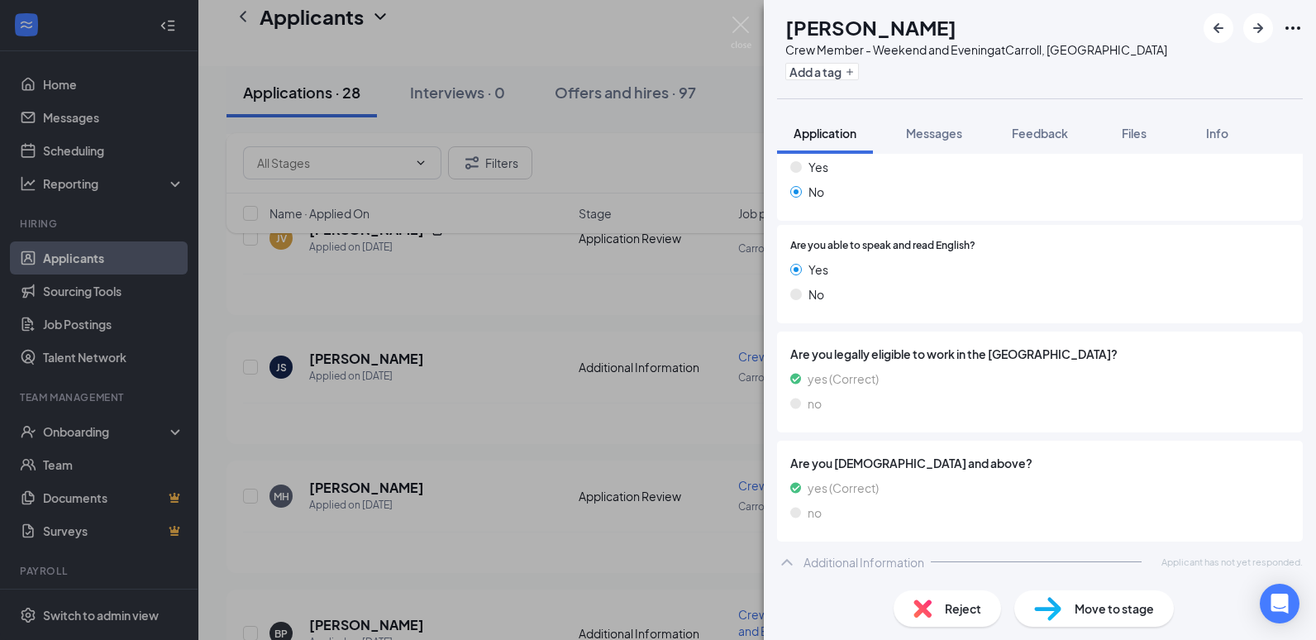
scroll to position [1039, 0]
click at [613, 434] on div "BP [PERSON_NAME] Crew Member - Weekend and Evening at [GEOGRAPHIC_DATA], [GEOGR…" at bounding box center [658, 320] width 1316 height 640
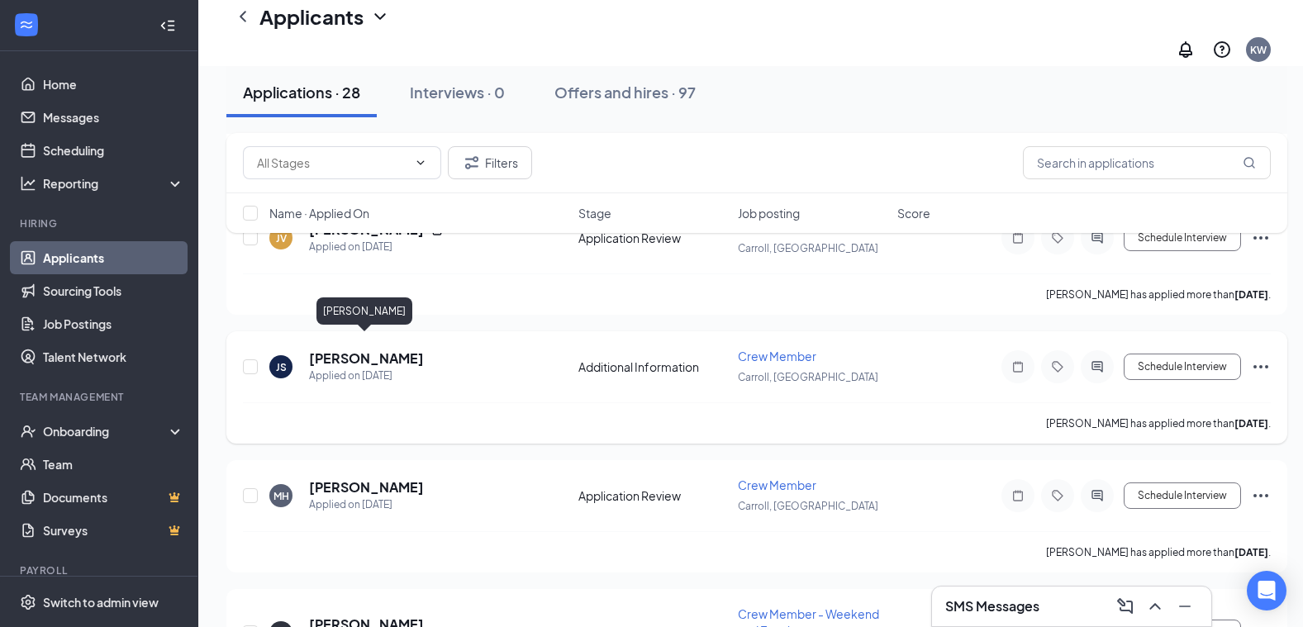
click at [401, 351] on h5 "[PERSON_NAME]" at bounding box center [366, 359] width 115 height 18
